Goal: Transaction & Acquisition: Purchase product/service

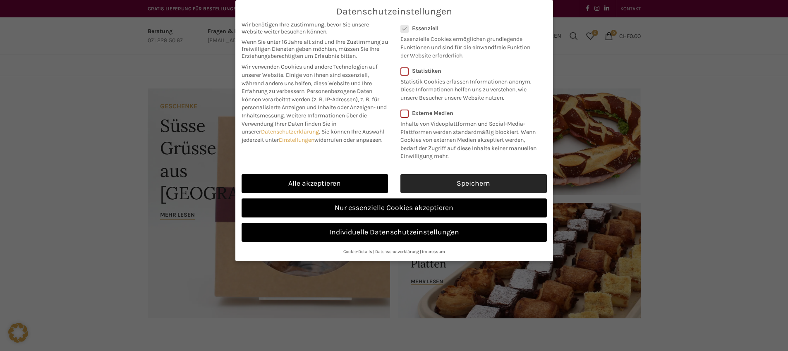
click at [516, 178] on link "Speichern" at bounding box center [474, 183] width 147 height 19
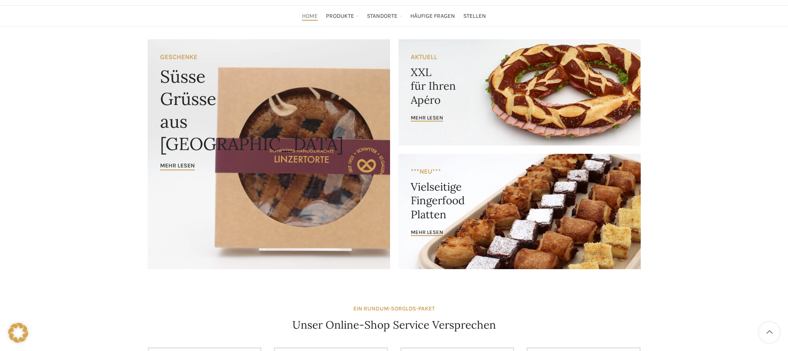
scroll to position [54, 0]
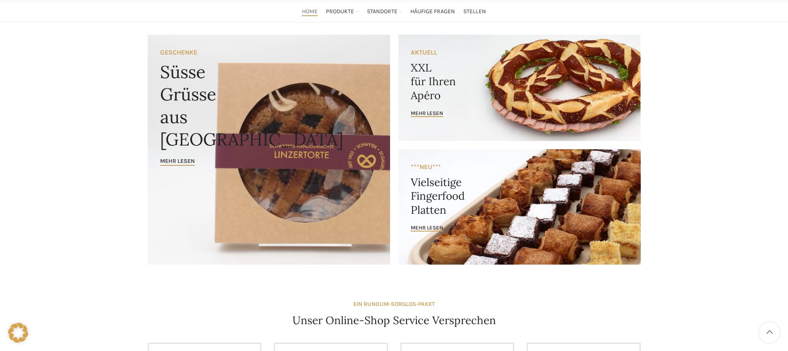
click at [519, 204] on link "Banner link" at bounding box center [520, 206] width 243 height 115
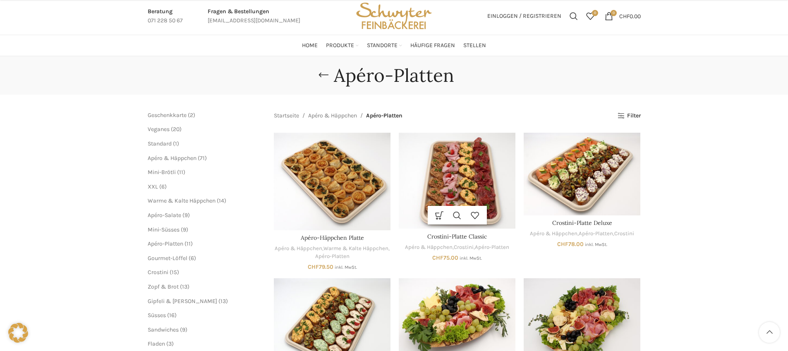
scroll to position [130, 0]
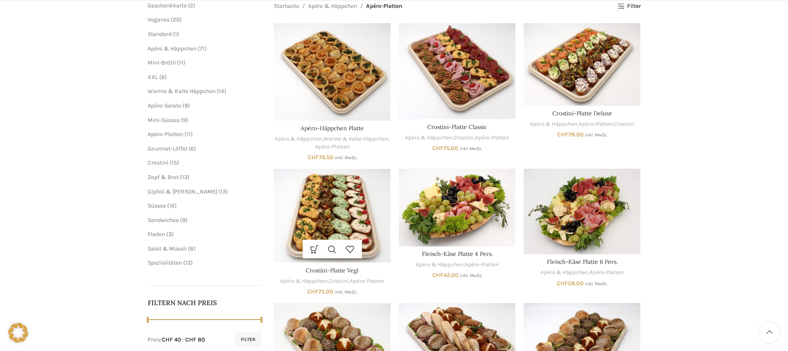
click at [355, 213] on img "Crostini-Platte Vegi" at bounding box center [332, 216] width 117 height 94
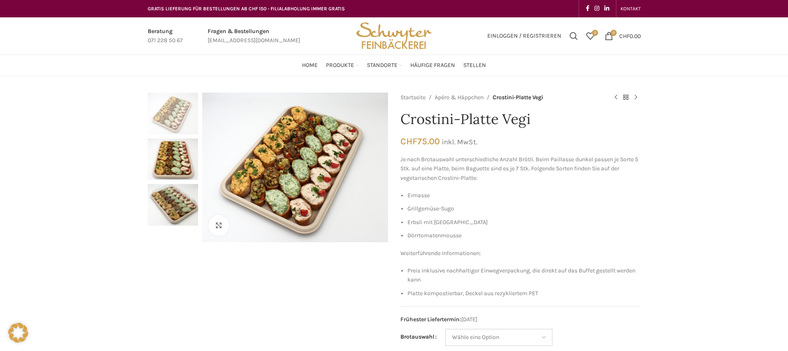
click at [176, 218] on img "3 / 3" at bounding box center [173, 205] width 50 height 42
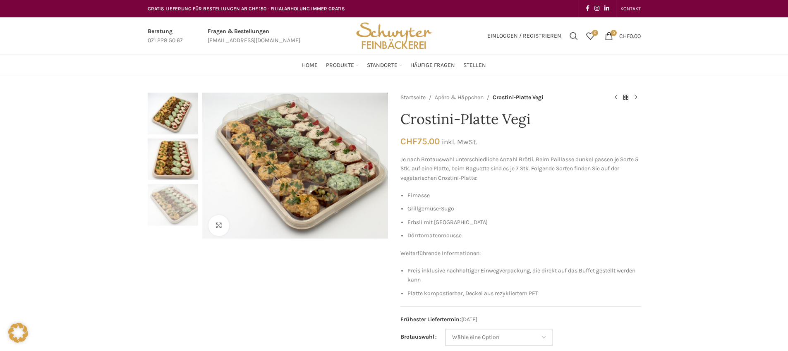
click at [175, 173] on img "2 / 3" at bounding box center [173, 160] width 50 height 42
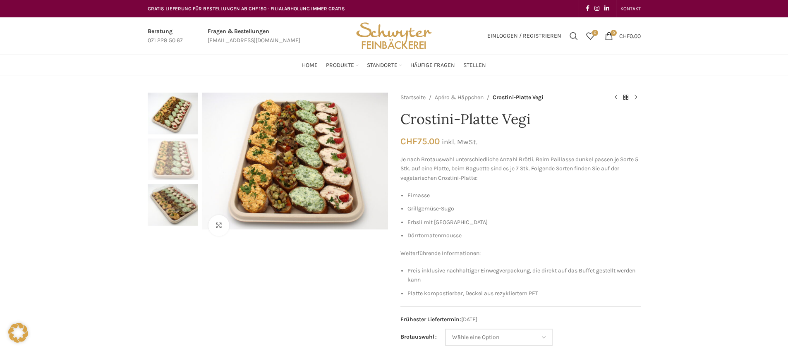
click at [190, 129] on img "1 / 3" at bounding box center [173, 114] width 50 height 42
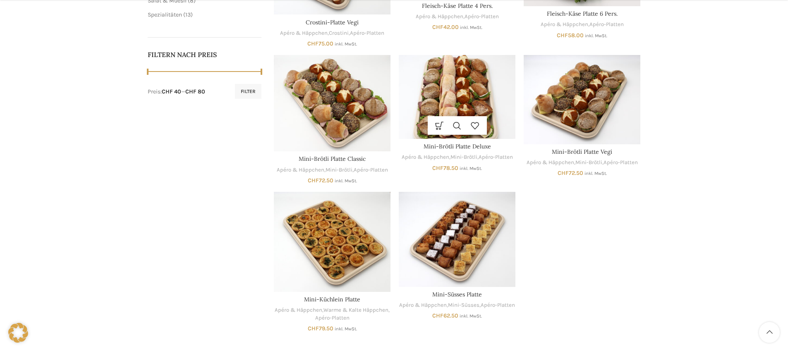
scroll to position [379, 0]
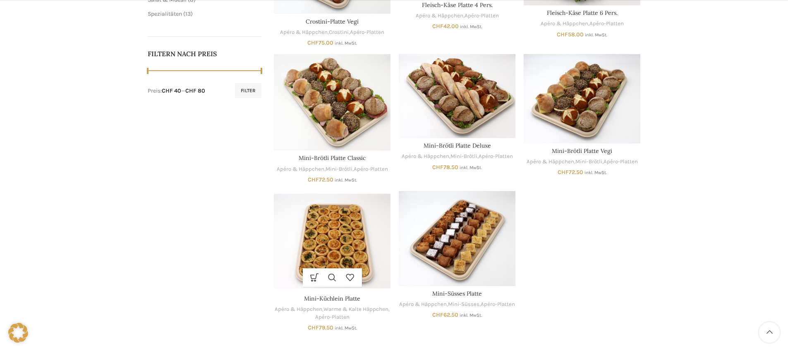
click at [318, 244] on img "Mini-Küchlein Platte" at bounding box center [332, 241] width 117 height 100
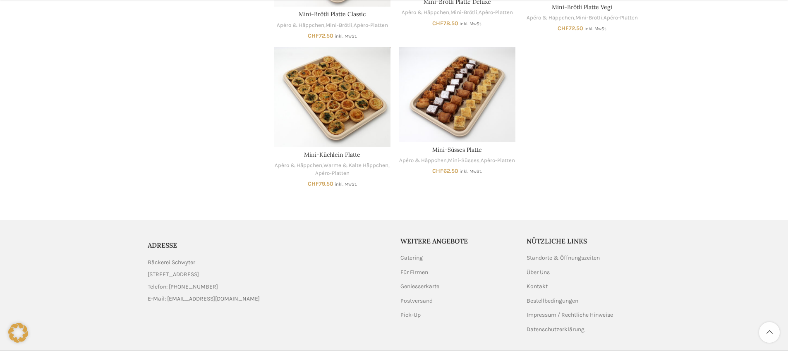
scroll to position [548, 0]
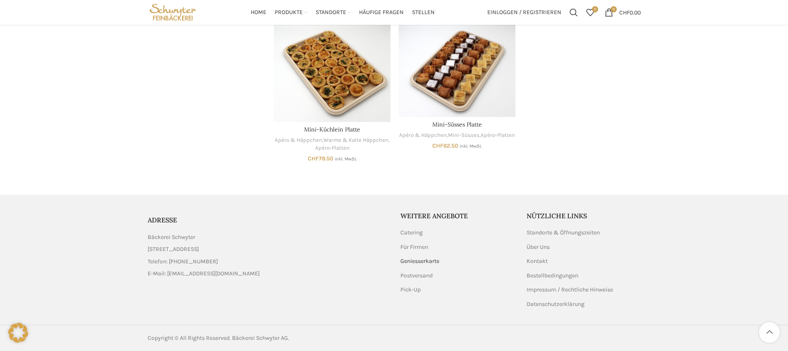
click at [433, 264] on link "Geniesserkarte" at bounding box center [421, 261] width 40 height 8
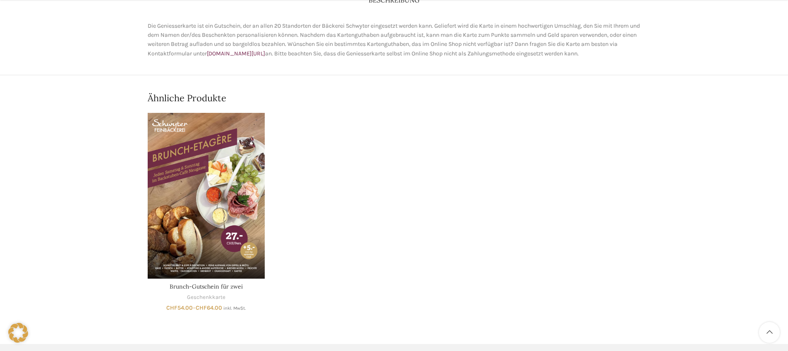
scroll to position [395, 0]
